Goal: Information Seeking & Learning: Learn about a topic

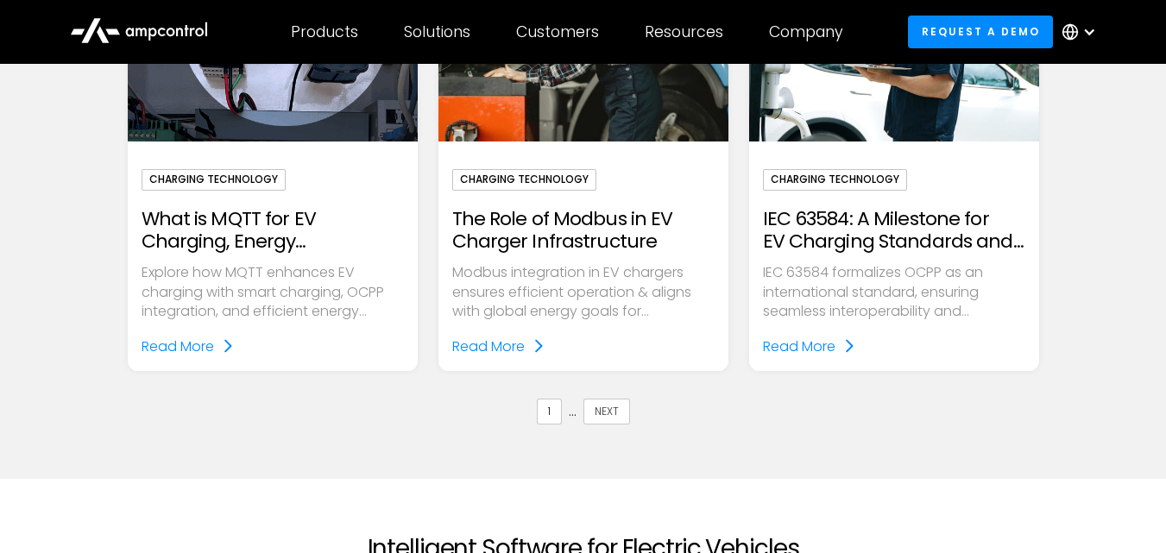
scroll to position [2158, 0]
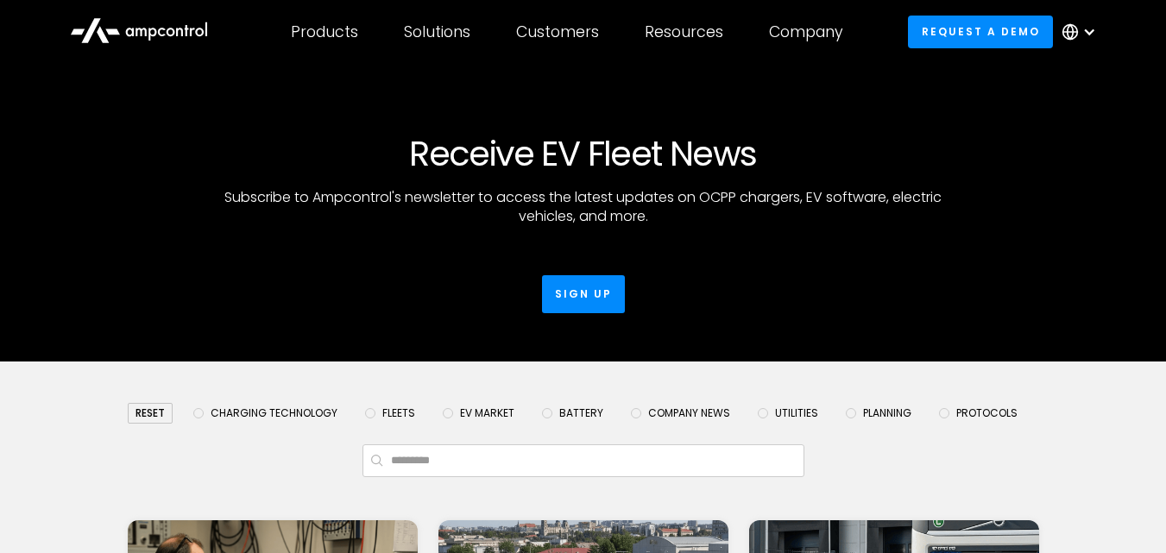
scroll to position [345, 0]
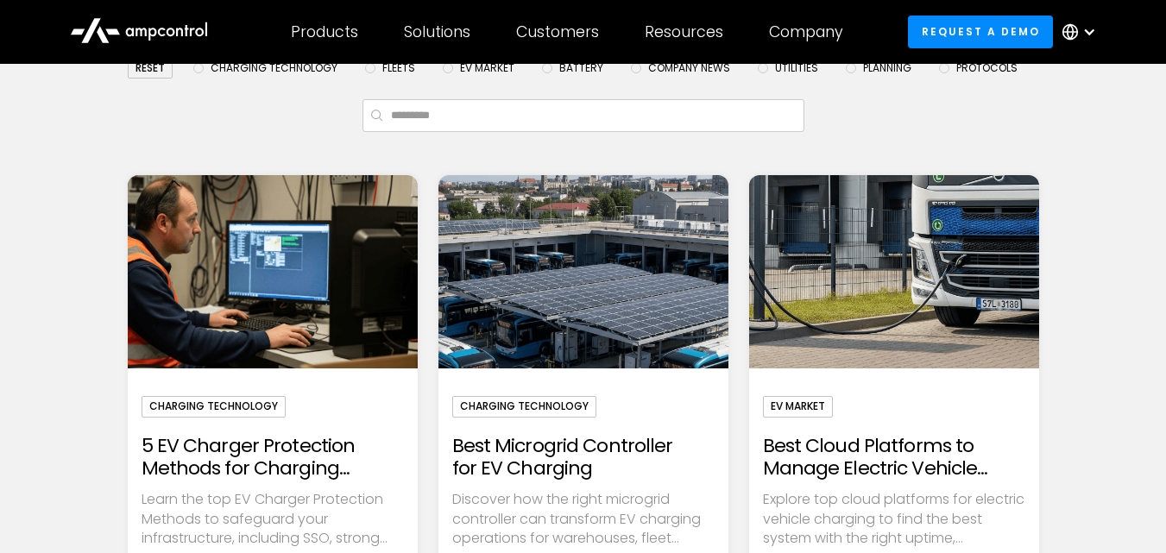
click at [241, 469] on h2 "5 EV Charger Protection Methods for Charging Infrastructure" at bounding box center [273, 458] width 262 height 46
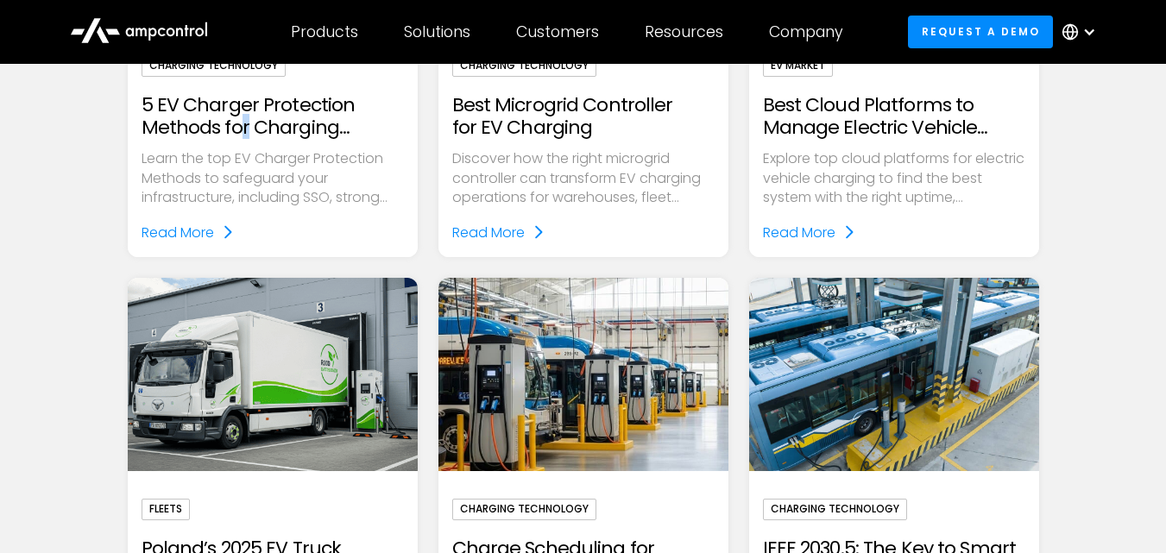
scroll to position [518, 0]
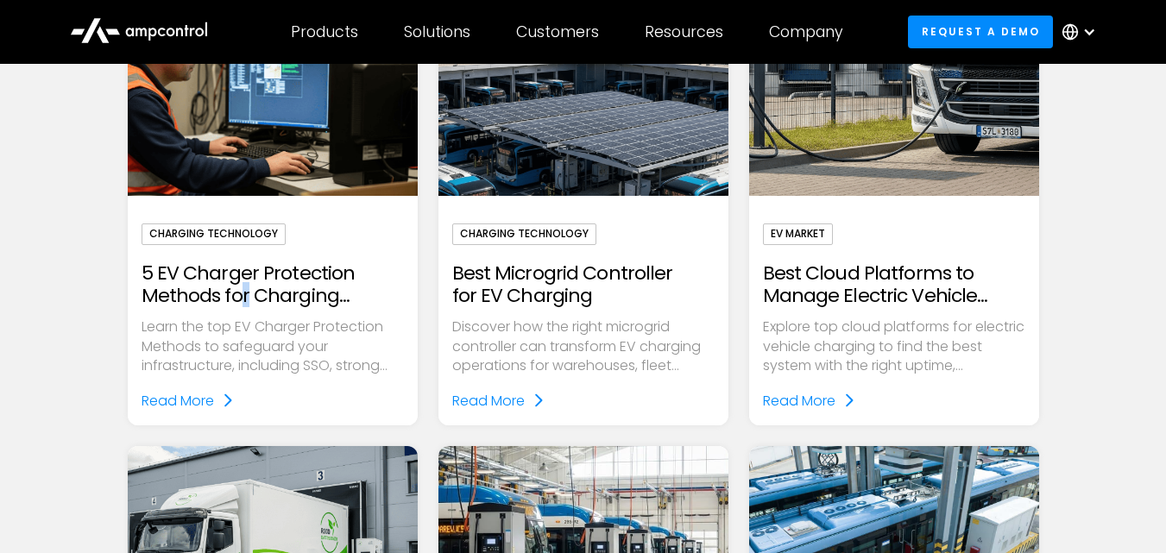
click at [318, 174] on img "Email Form" at bounding box center [271, 99] width 333 height 223
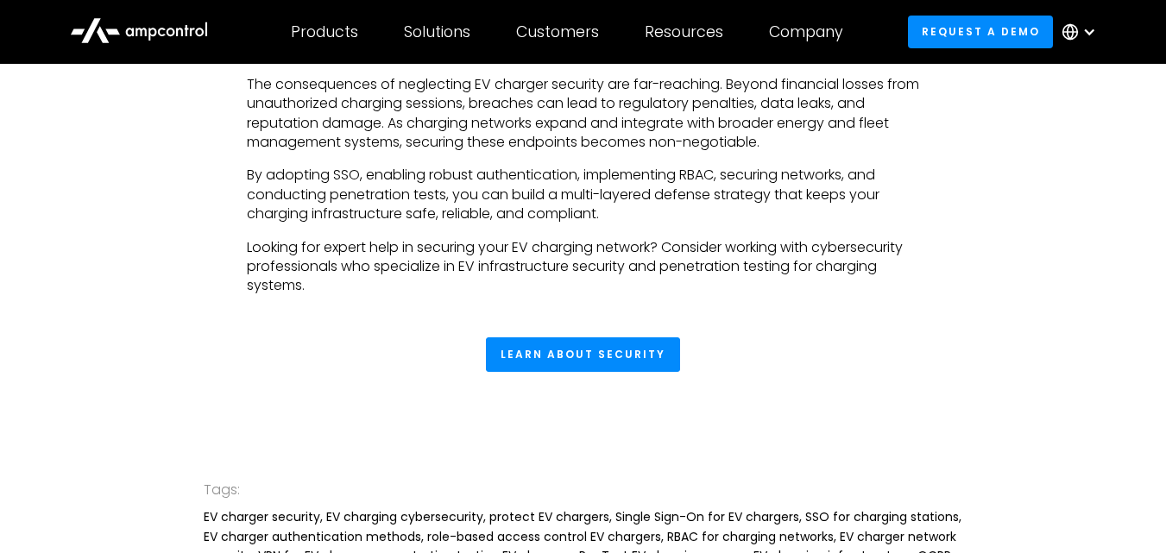
scroll to position [3712, 0]
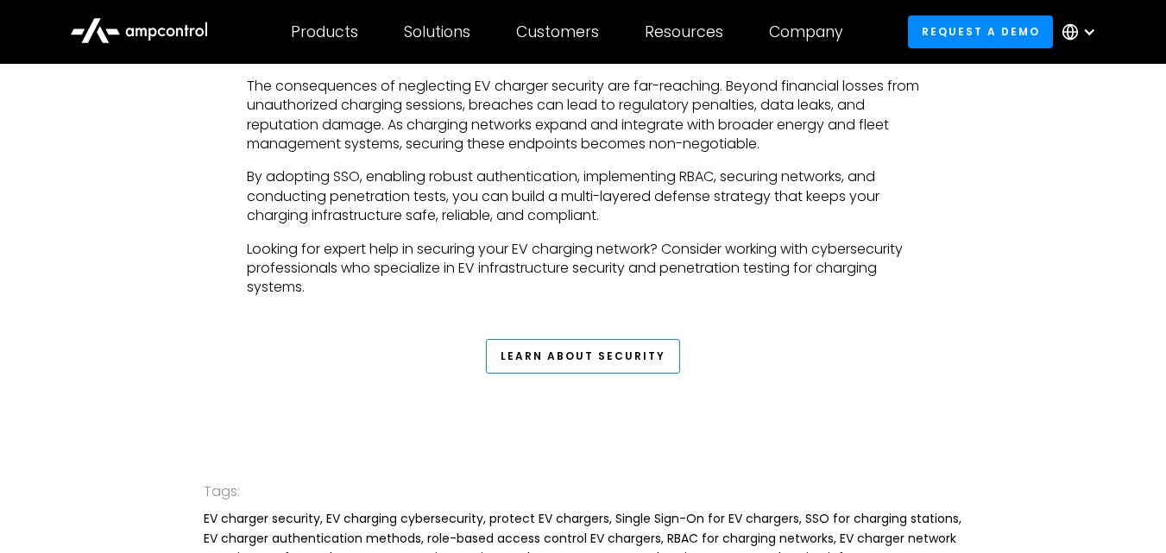
click at [583, 366] on link "Learn about security" at bounding box center [583, 356] width 194 height 35
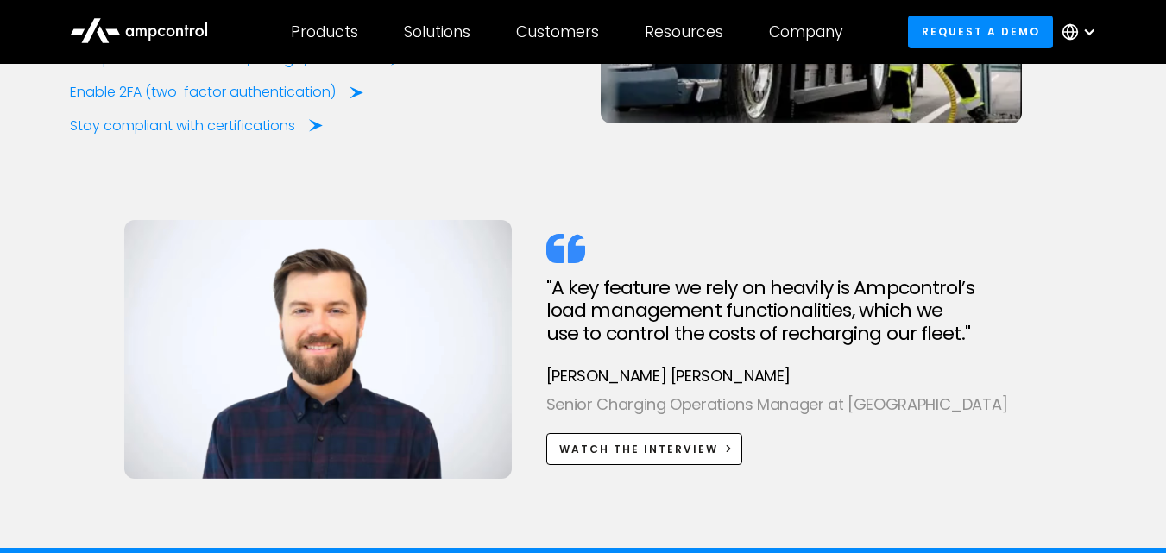
scroll to position [4229, 0]
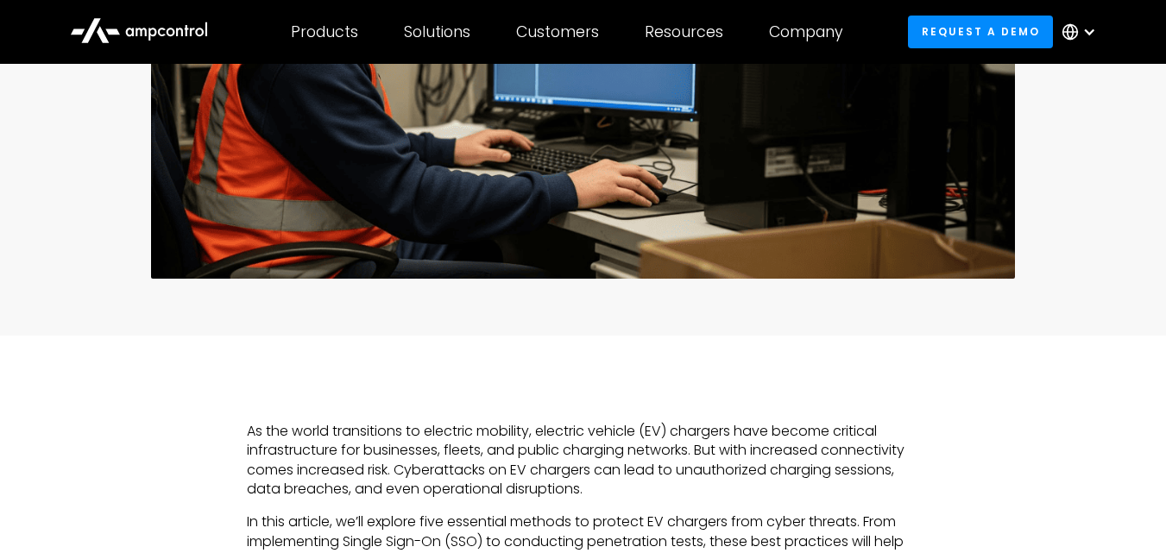
scroll to position [777, 0]
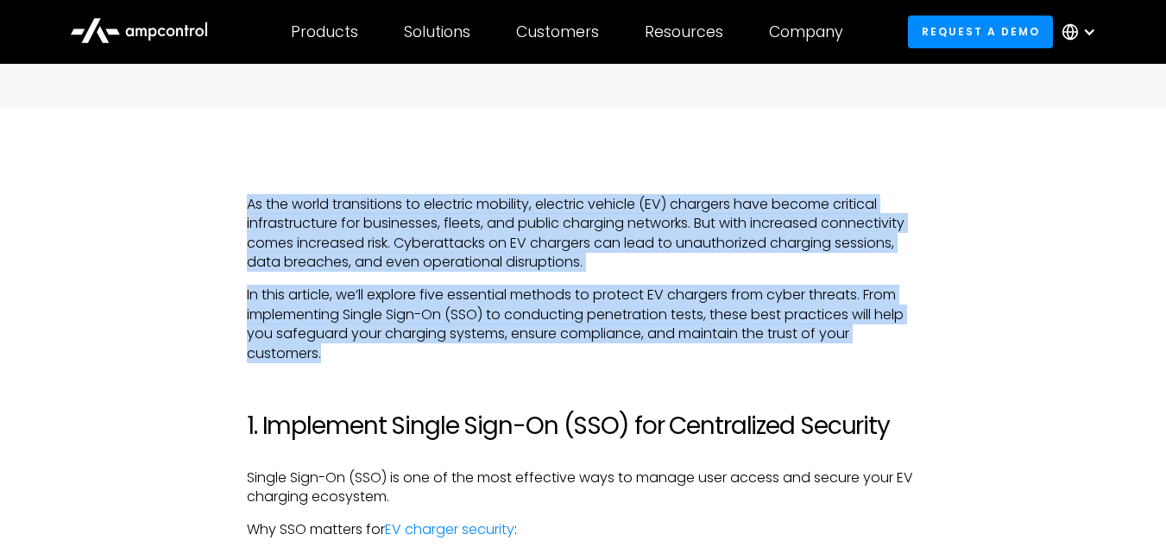
drag, startPoint x: 246, startPoint y: 199, endPoint x: 328, endPoint y: 360, distance: 181.0
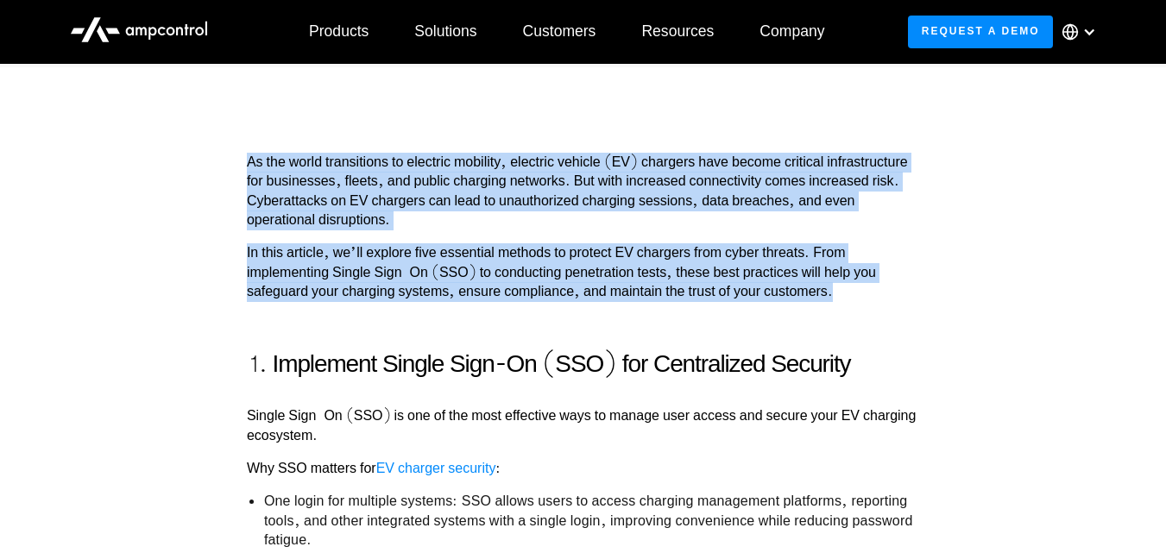
scroll to position [735, 0]
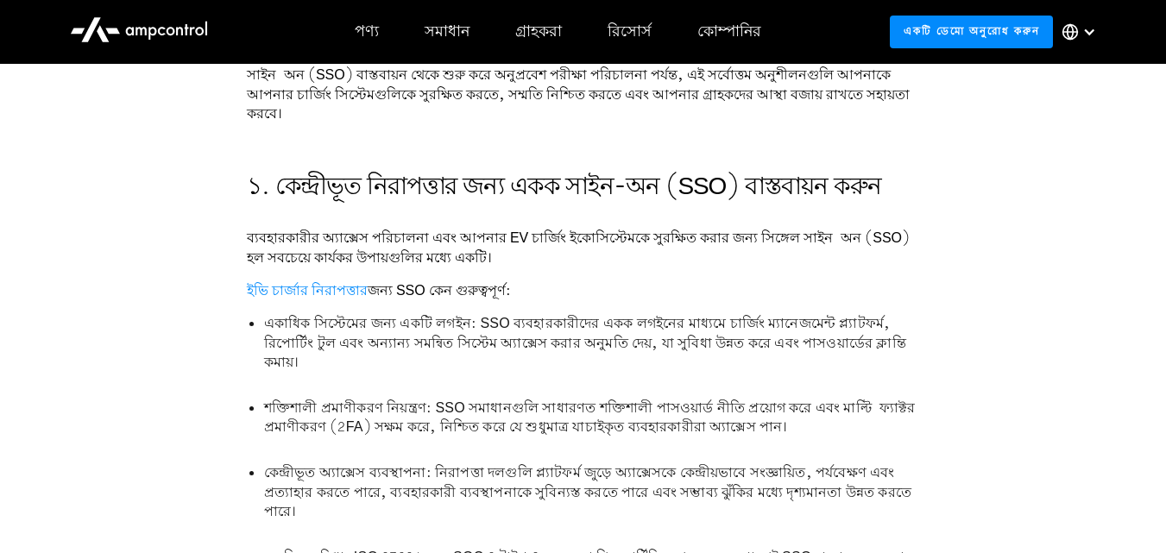
scroll to position [994, 0]
